Goal: Find specific page/section: Find specific page/section

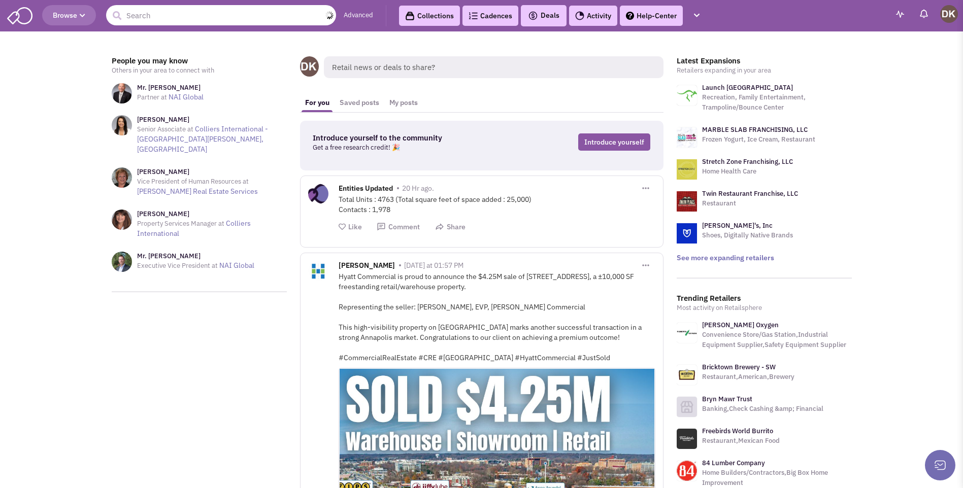
click at [139, 14] on input "text" at bounding box center [221, 15] width 230 height 20
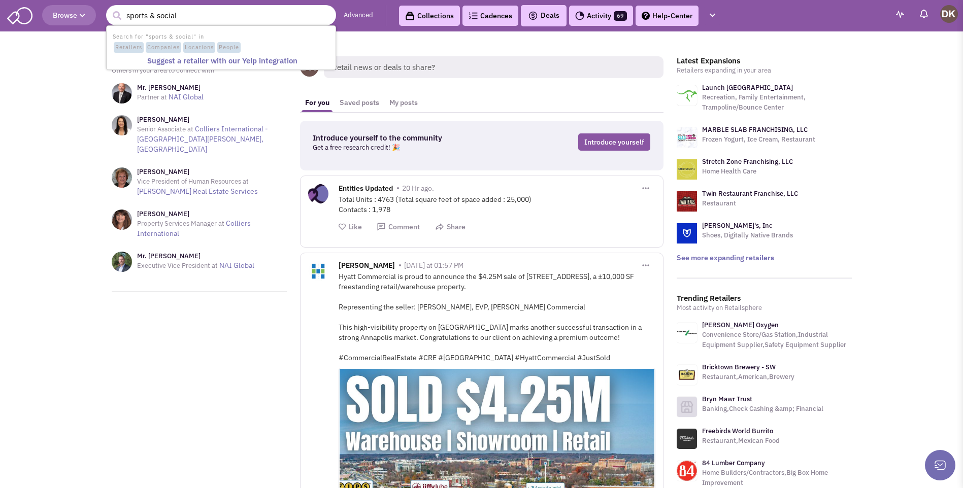
type input "sports & social"
click at [109, 8] on button "submit" at bounding box center [116, 15] width 15 height 15
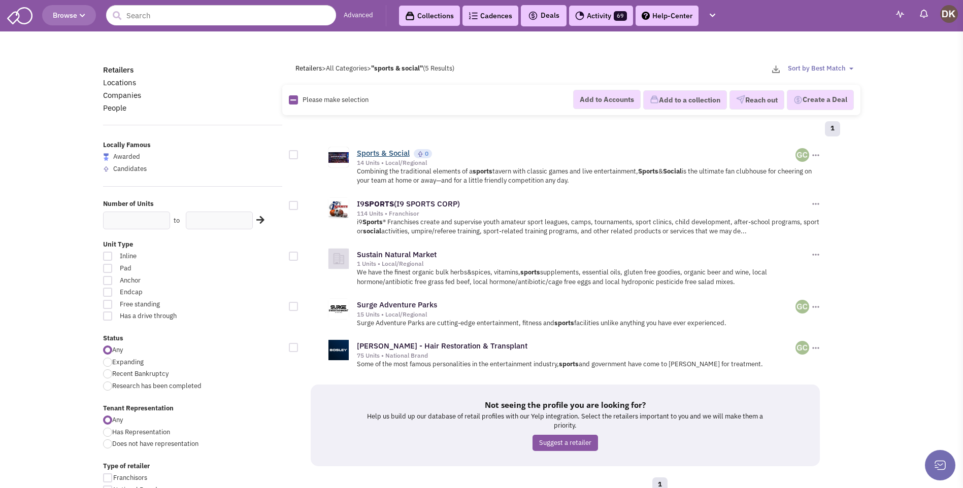
click at [386, 153] on link "Sports & Social" at bounding box center [383, 153] width 53 height 10
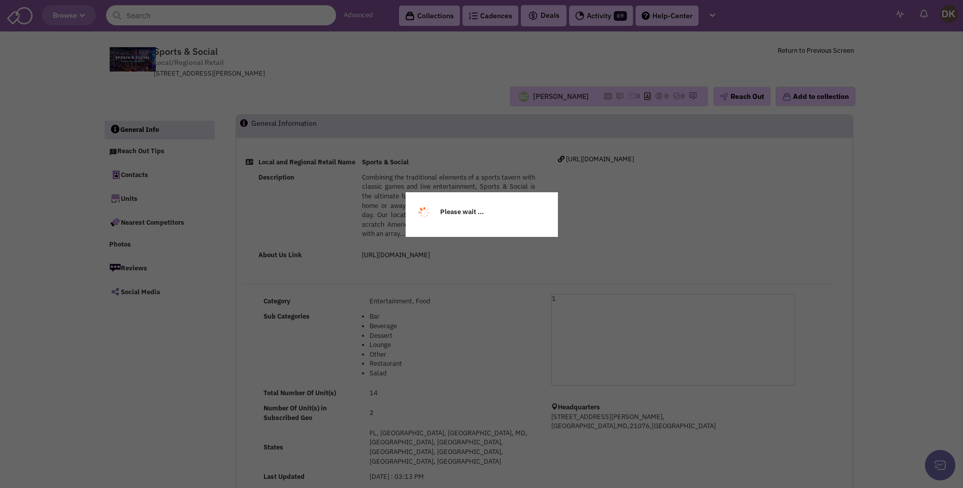
select select
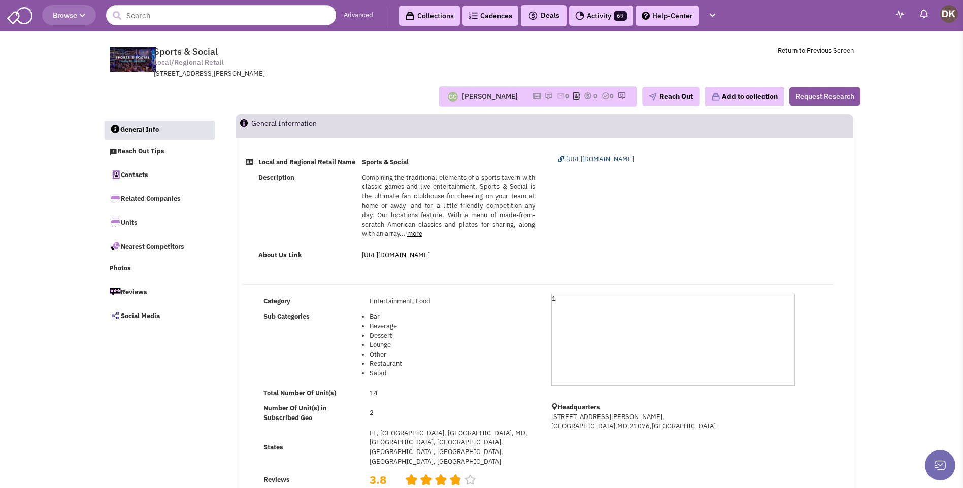
click at [587, 158] on span "[URL][DOMAIN_NAME]" at bounding box center [600, 159] width 68 height 9
